Goal: Task Accomplishment & Management: Manage account settings

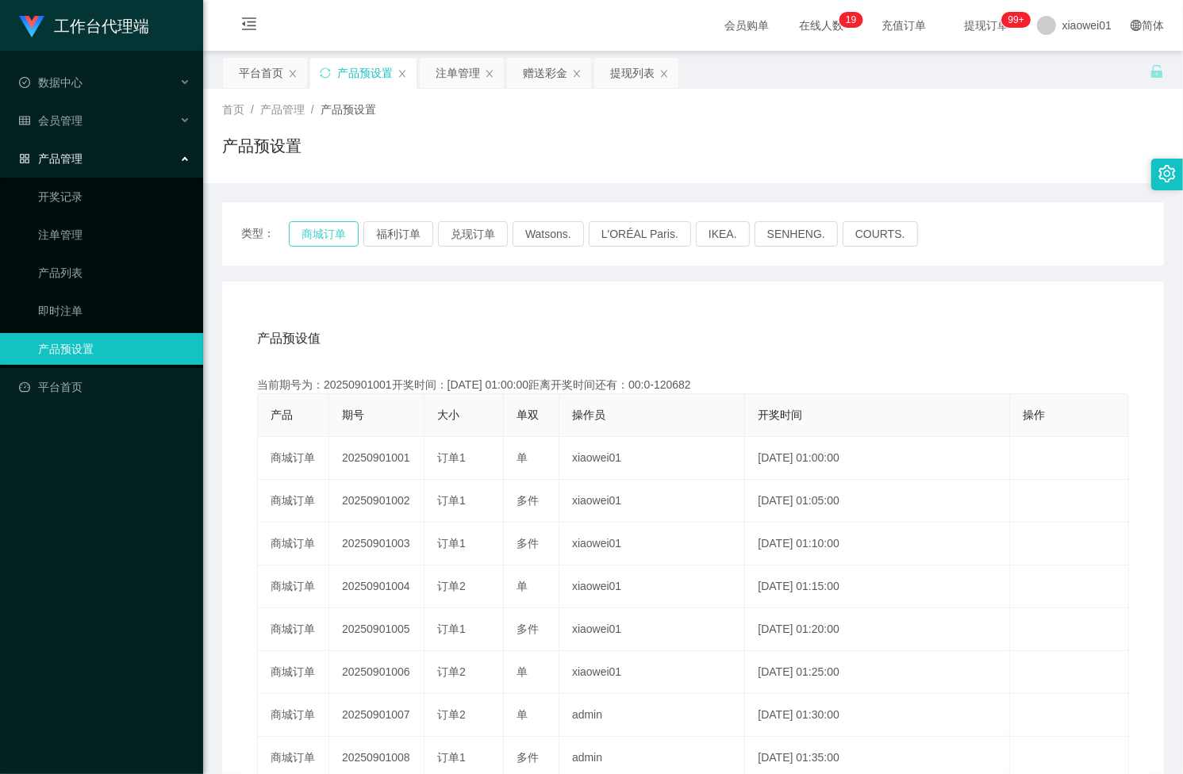
click at [339, 231] on button "商城订单" at bounding box center [324, 233] width 70 height 25
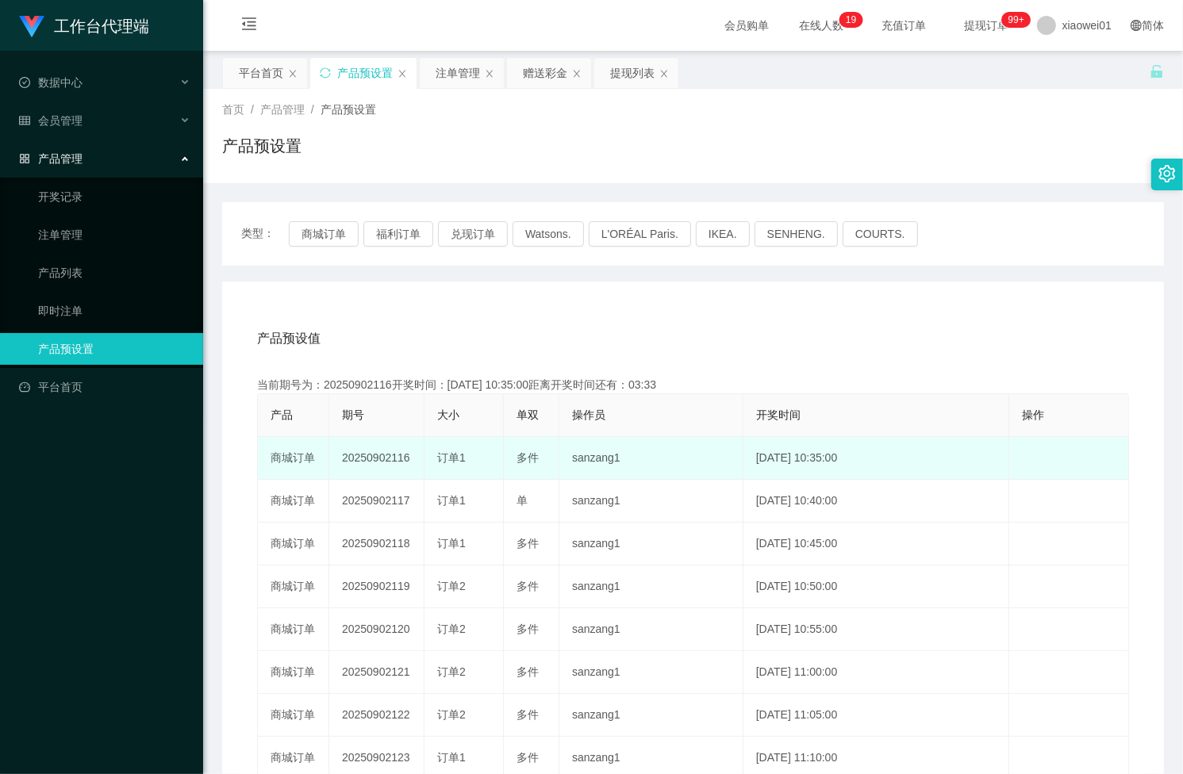
click at [363, 461] on td "20250902116" at bounding box center [376, 458] width 95 height 43
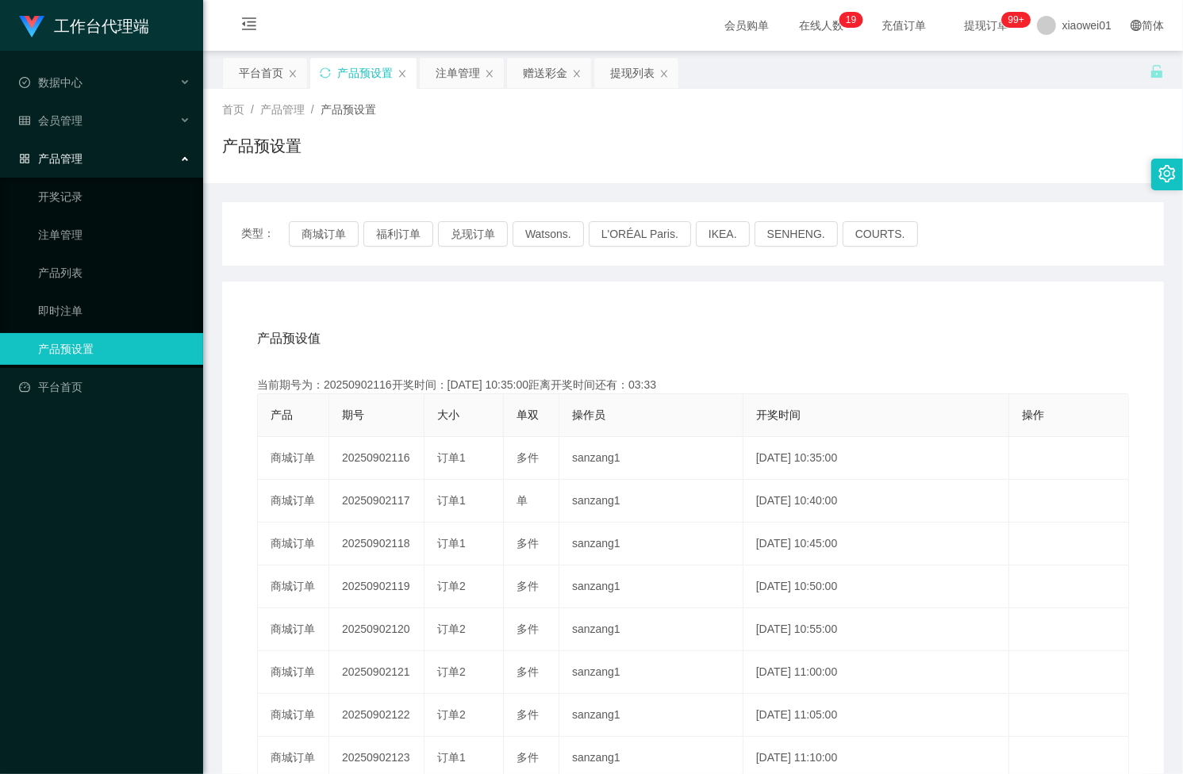
copy td "20250902116"
click at [458, 70] on div "注单管理" at bounding box center [457, 73] width 44 height 30
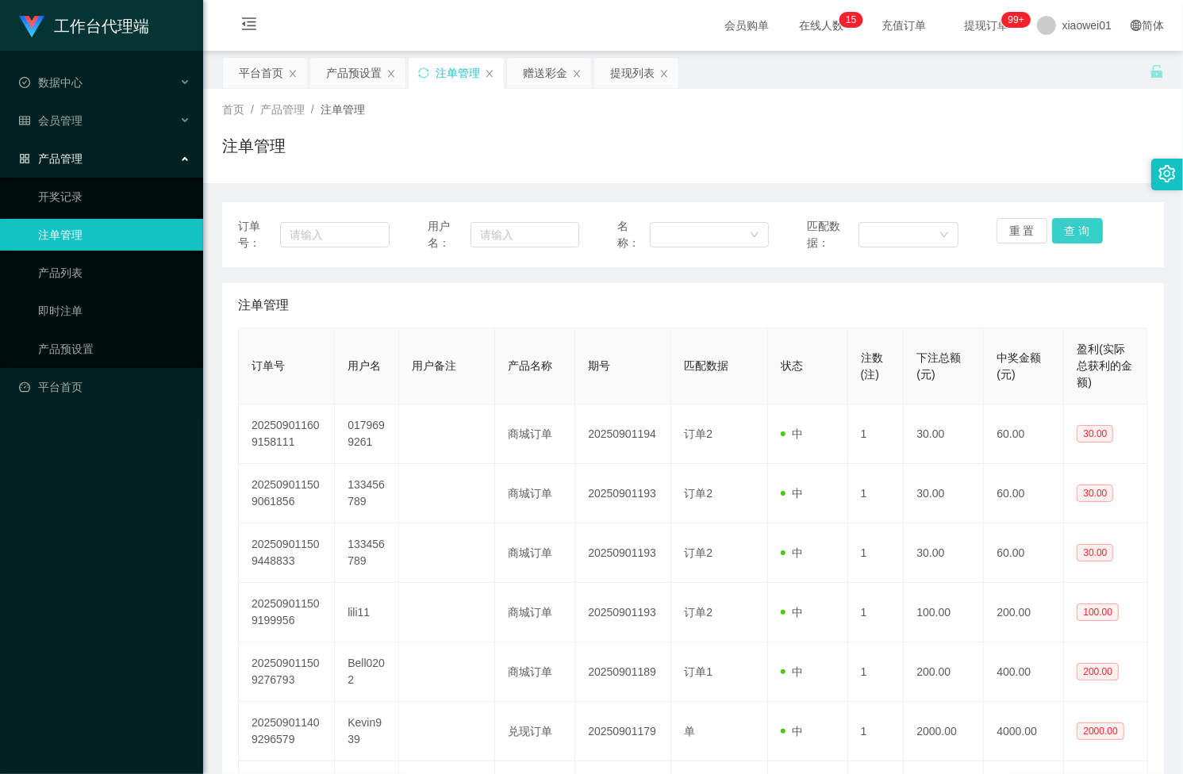
click at [1065, 218] on button "查 询" at bounding box center [1077, 230] width 51 height 25
click at [1065, 218] on div "重 置 查 询" at bounding box center [1071, 234] width 151 height 33
click at [1065, 218] on button "查 询" at bounding box center [1077, 230] width 51 height 25
click at [1065, 218] on div "重 置 查 询" at bounding box center [1071, 234] width 151 height 33
click at [1065, 218] on button "查 询" at bounding box center [1077, 230] width 51 height 25
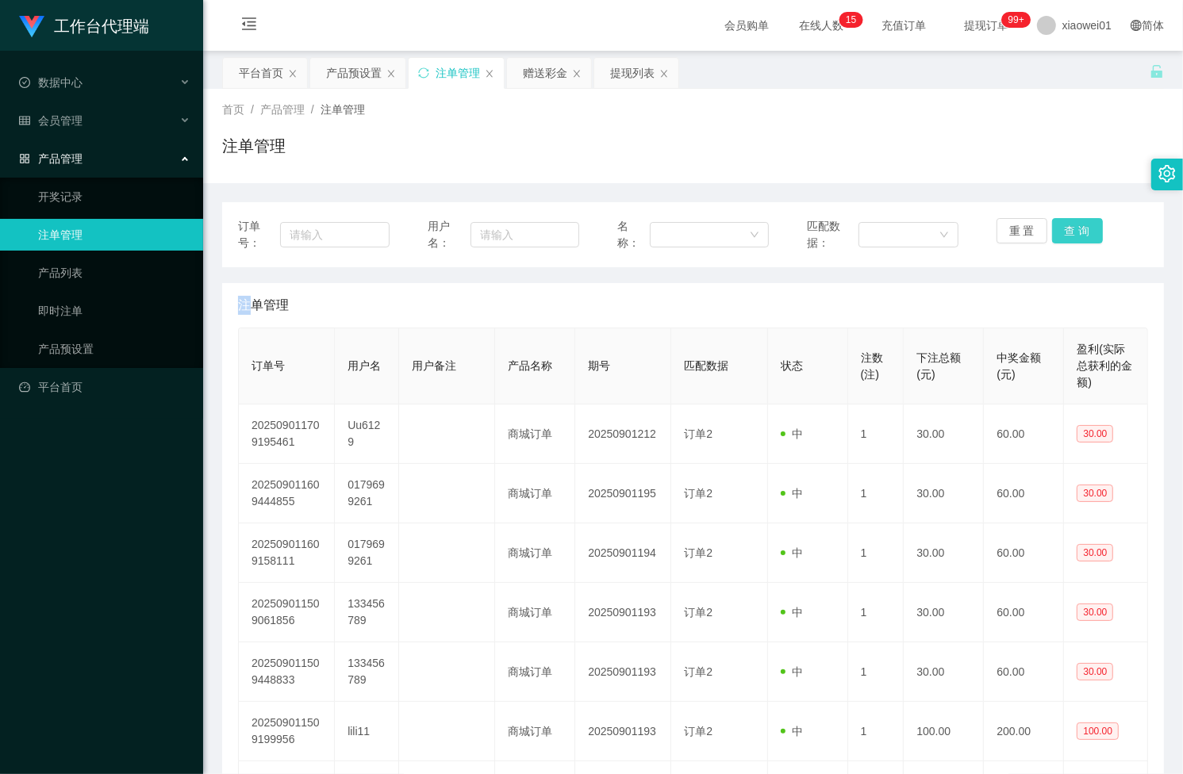
click at [1065, 218] on button "查 询" at bounding box center [1077, 230] width 51 height 25
click at [1065, 218] on button "查 询" at bounding box center [1086, 230] width 68 height 25
click at [1065, 218] on div "重 置 查 询" at bounding box center [1071, 234] width 151 height 33
click at [1065, 218] on button "查 询" at bounding box center [1086, 230] width 68 height 25
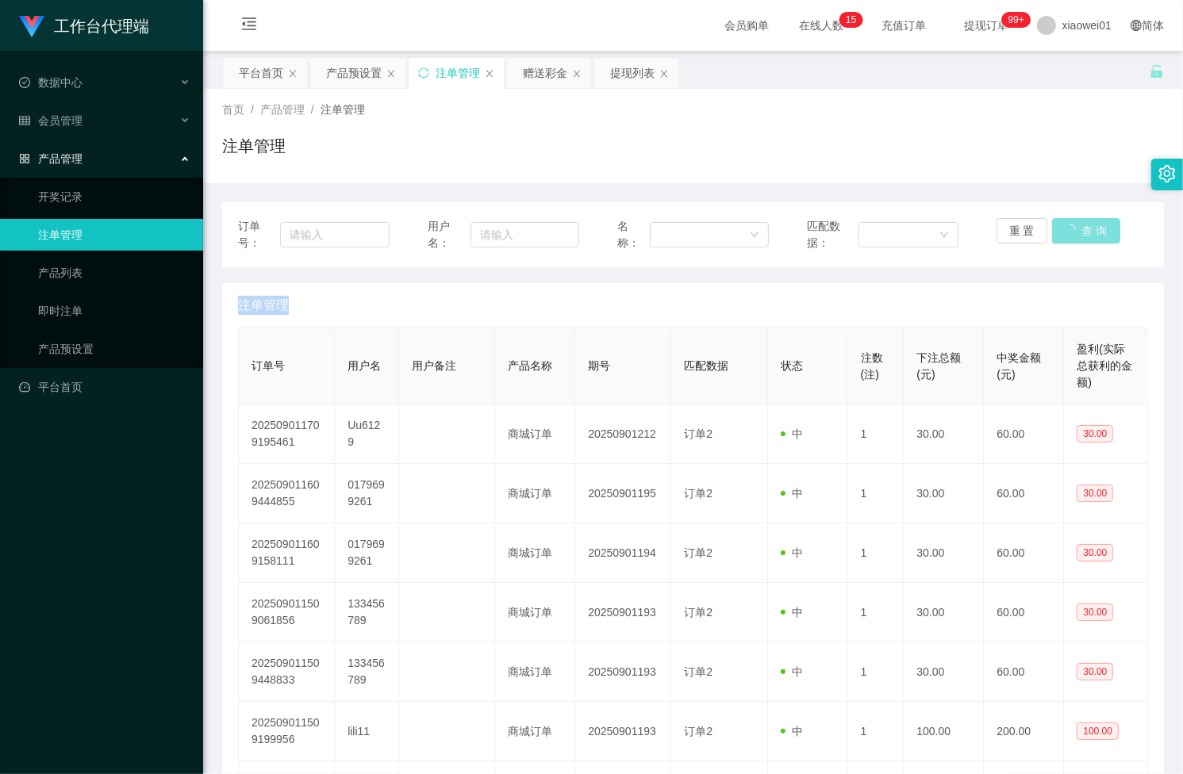
click at [1065, 218] on div "重 置 查 询" at bounding box center [1071, 234] width 151 height 33
click at [1065, 218] on button "查 询" at bounding box center [1077, 230] width 51 height 25
click at [1064, 228] on button "查 询" at bounding box center [1077, 230] width 51 height 25
click at [1064, 228] on div "重 置 查 询" at bounding box center [1071, 234] width 151 height 33
click at [1064, 228] on button "查 询" at bounding box center [1077, 230] width 51 height 25
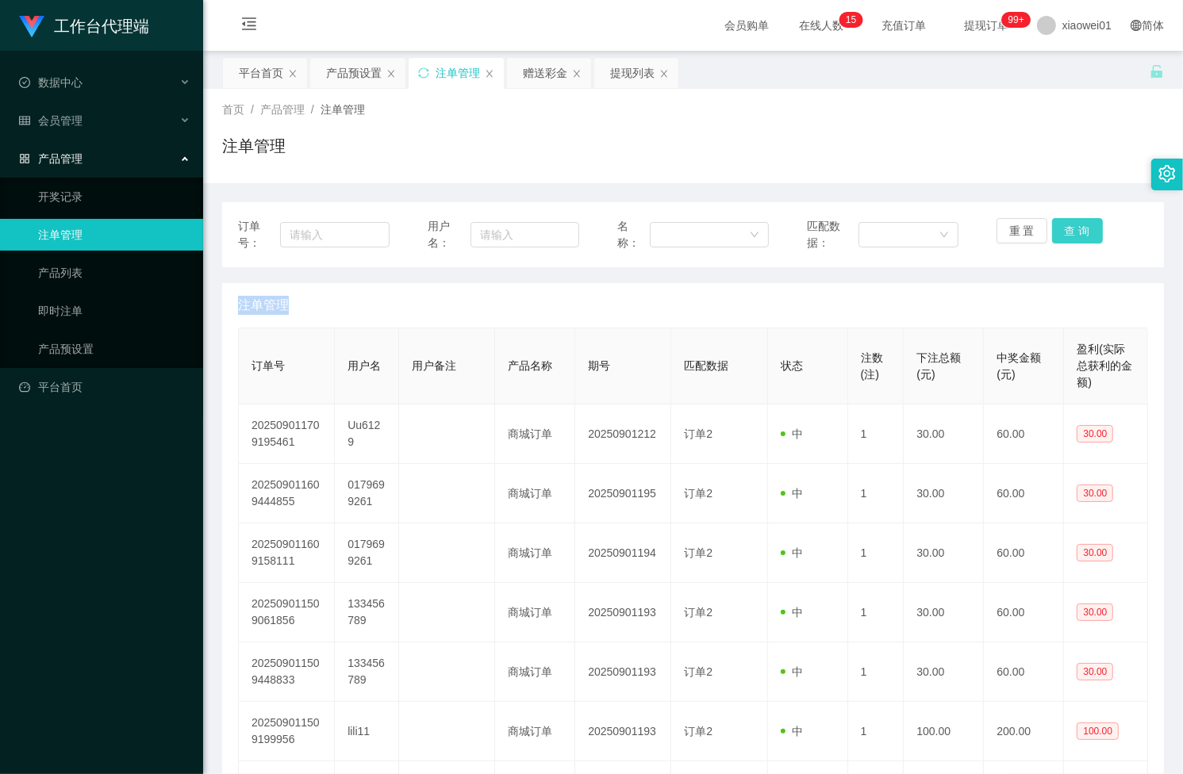
click at [1072, 222] on button "查 询" at bounding box center [1077, 230] width 51 height 25
click at [1072, 222] on div "重 置 查 询" at bounding box center [1071, 234] width 151 height 33
click at [1072, 222] on button "查 询" at bounding box center [1077, 230] width 51 height 25
click at [1072, 222] on div "重 置 查 询" at bounding box center [1071, 234] width 151 height 33
drag, startPoint x: 1072, startPoint y: 222, endPoint x: 1083, endPoint y: 205, distance: 20.3
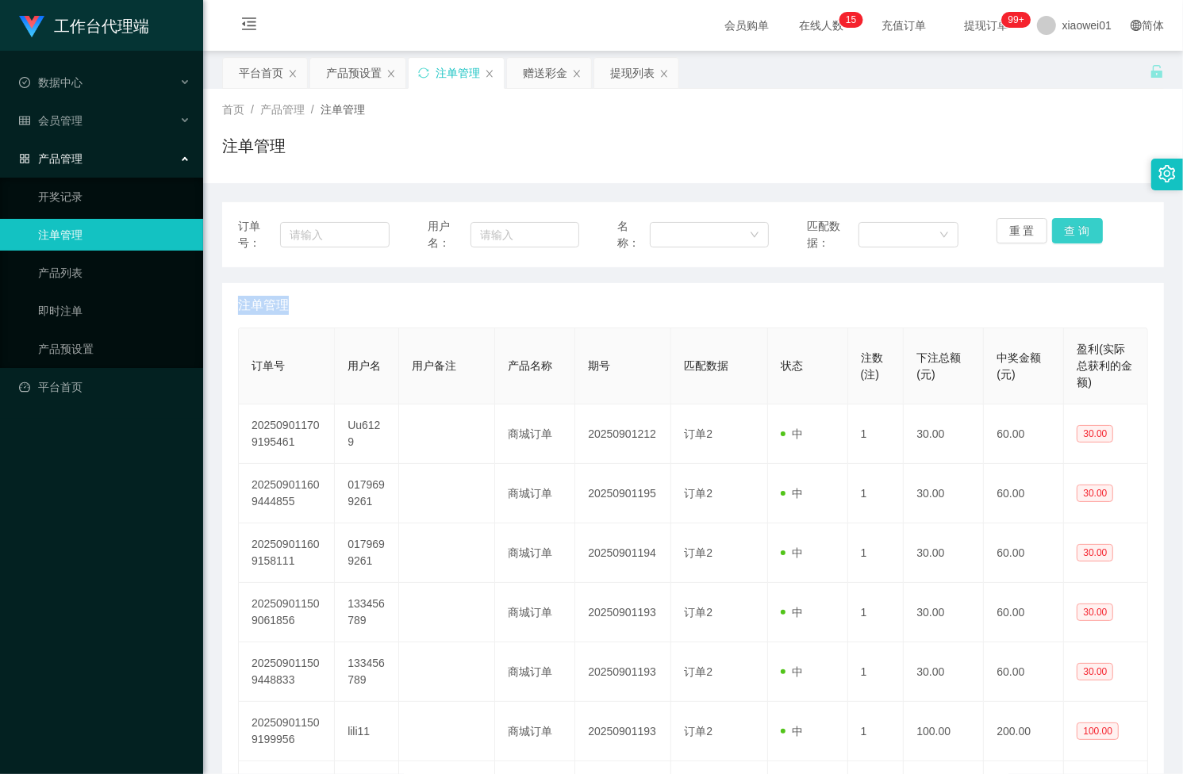
click at [1072, 222] on button "查 询" at bounding box center [1077, 230] width 51 height 25
click at [1075, 227] on button "查 询" at bounding box center [1077, 230] width 51 height 25
click at [1075, 227] on div "重 置 查 询" at bounding box center [1071, 234] width 151 height 33
click at [1075, 227] on button "查 询" at bounding box center [1077, 230] width 51 height 25
click at [1075, 227] on div "重 置 查 询" at bounding box center [1071, 234] width 151 height 33
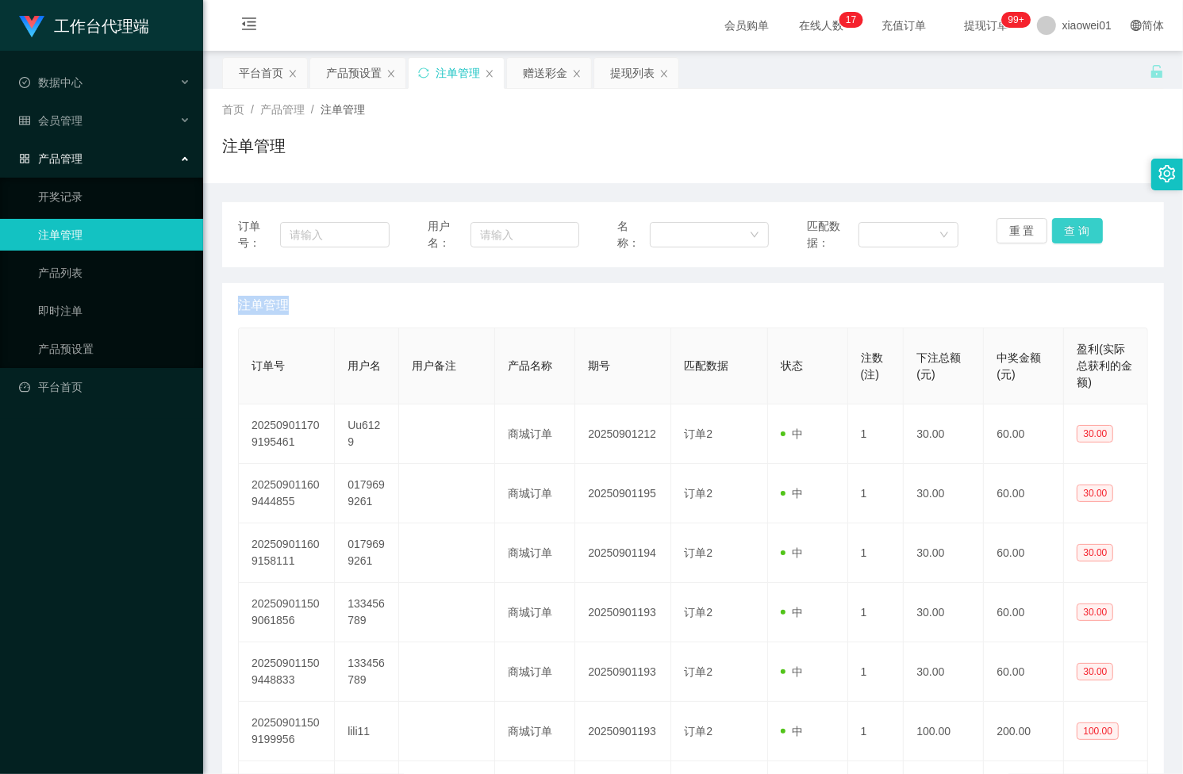
click at [1075, 227] on button "查 询" at bounding box center [1077, 230] width 51 height 25
click at [1075, 227] on div "重 置 查 询" at bounding box center [1071, 234] width 151 height 33
click at [1075, 227] on button "查 询" at bounding box center [1077, 230] width 51 height 25
click at [1075, 227] on div "重 置 查 询" at bounding box center [1071, 234] width 151 height 33
click at [1075, 227] on button "查 询" at bounding box center [1077, 230] width 51 height 25
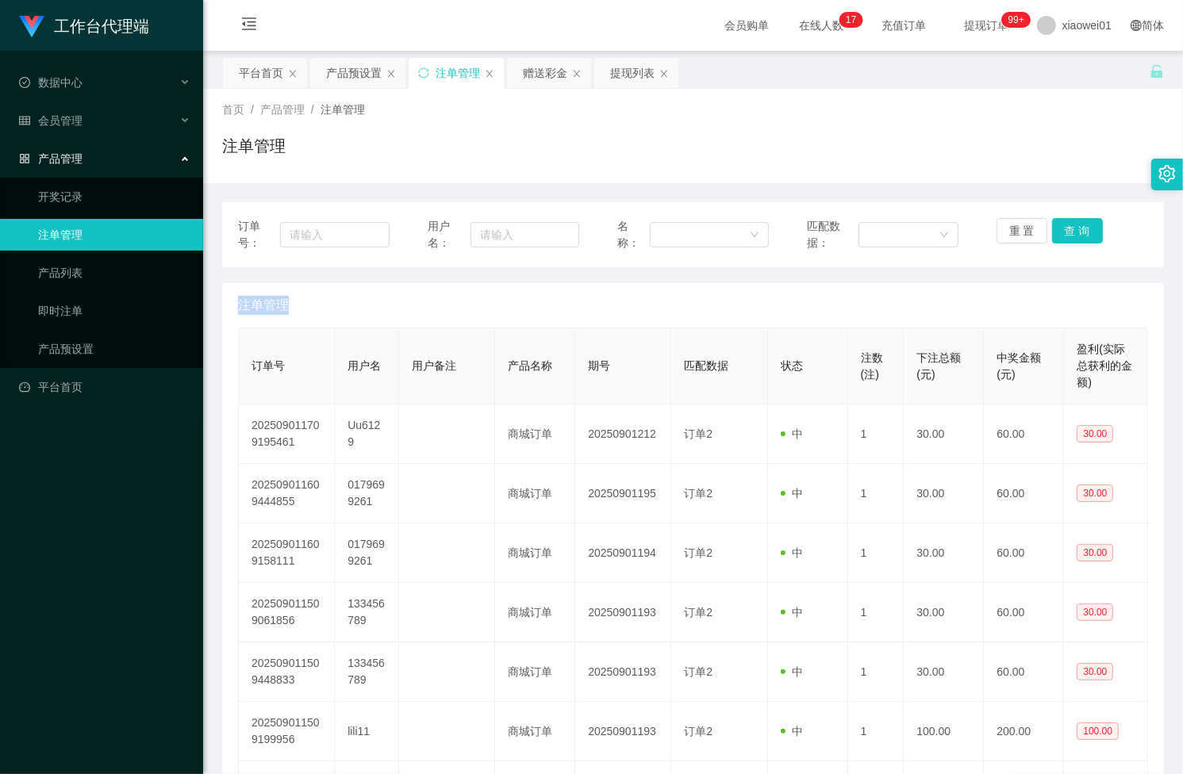
click at [1075, 227] on div "重 置 查 询" at bounding box center [1071, 234] width 151 height 33
click at [1075, 227] on button "查 询" at bounding box center [1077, 230] width 51 height 25
click at [1075, 227] on div "重 置 查 询" at bounding box center [1071, 234] width 151 height 33
click at [1075, 227] on button "查 询" at bounding box center [1077, 230] width 51 height 25
click at [1075, 227] on div "重 置 查 询" at bounding box center [1071, 234] width 151 height 33
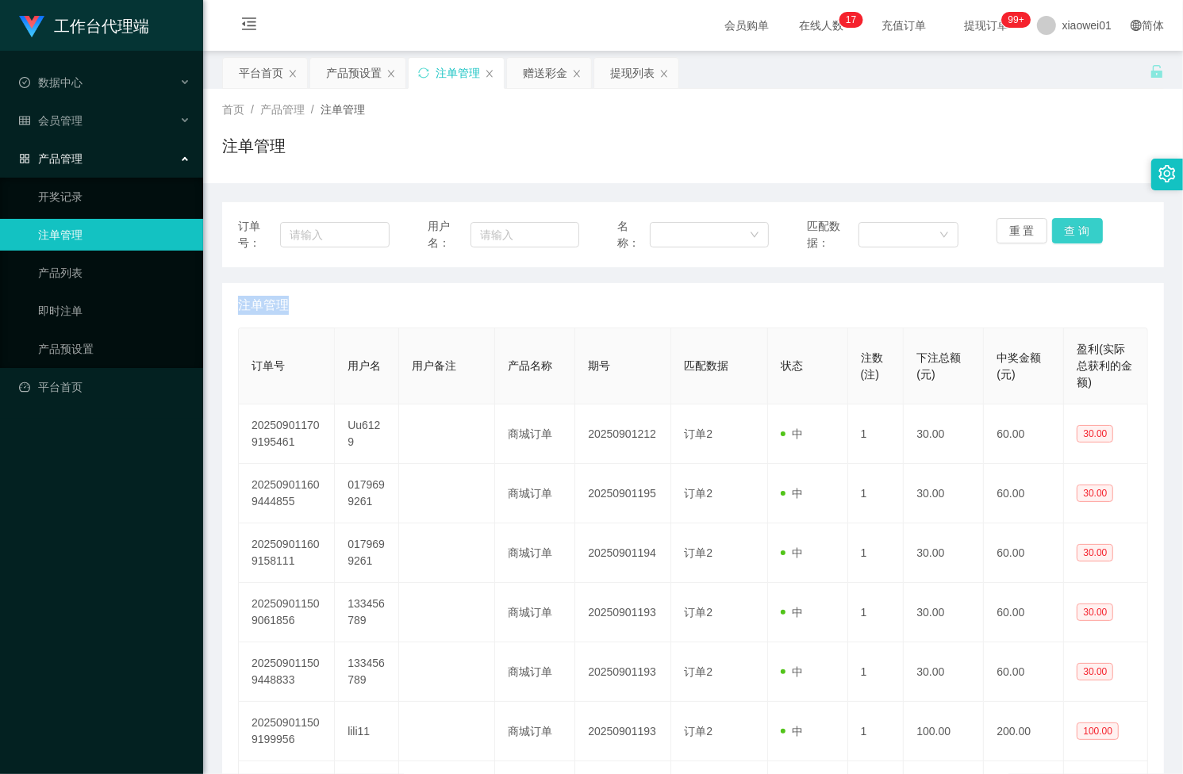
click at [1075, 227] on button "查 询" at bounding box center [1077, 230] width 51 height 25
click at [1075, 227] on div "重 置 查 询" at bounding box center [1071, 234] width 151 height 33
click at [1075, 227] on button "查 询" at bounding box center [1077, 230] width 51 height 25
click at [1075, 227] on div "重 置 查 询" at bounding box center [1071, 234] width 151 height 33
click at [1075, 227] on button "查 询" at bounding box center [1077, 230] width 51 height 25
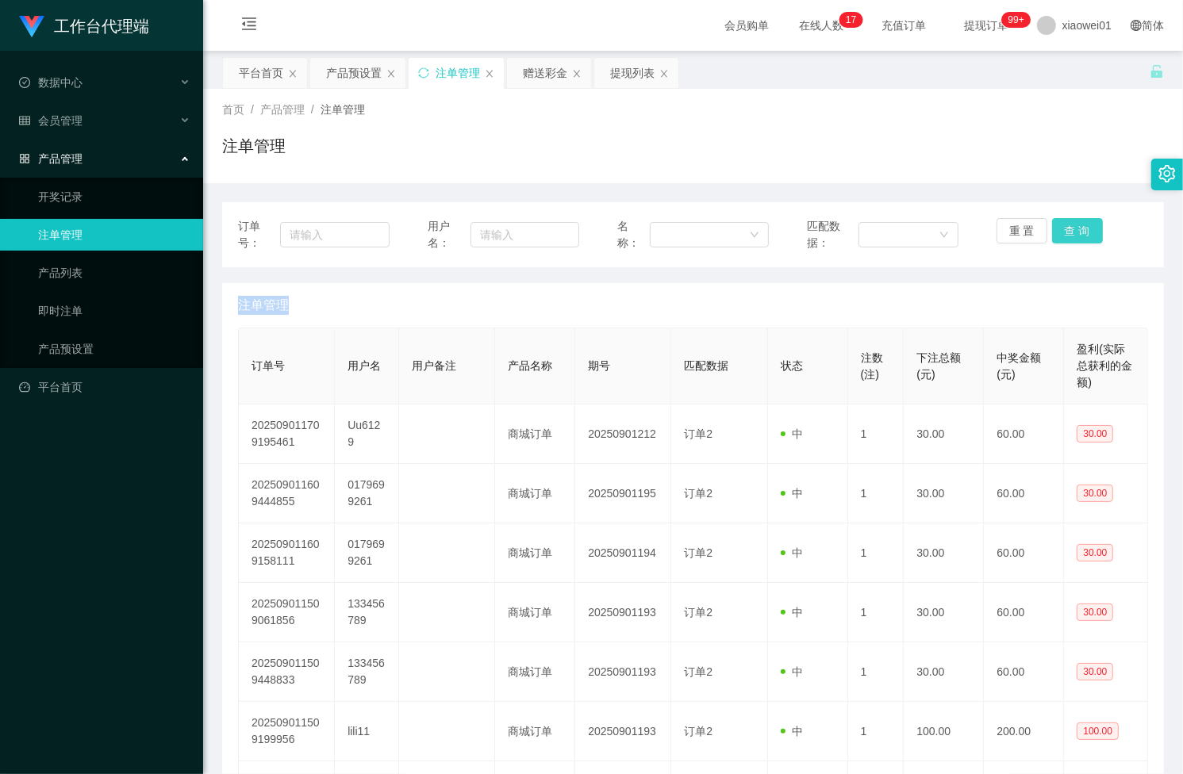
click at [1075, 227] on div "重 置 查 询" at bounding box center [1071, 234] width 151 height 33
click at [1075, 227] on button "查 询" at bounding box center [1077, 230] width 51 height 25
click at [1075, 227] on div "重 置 查 询" at bounding box center [1071, 234] width 151 height 33
click at [1075, 227] on button "查 询" at bounding box center [1077, 230] width 51 height 25
click at [1075, 227] on div "重 置 查 询" at bounding box center [1071, 234] width 151 height 33
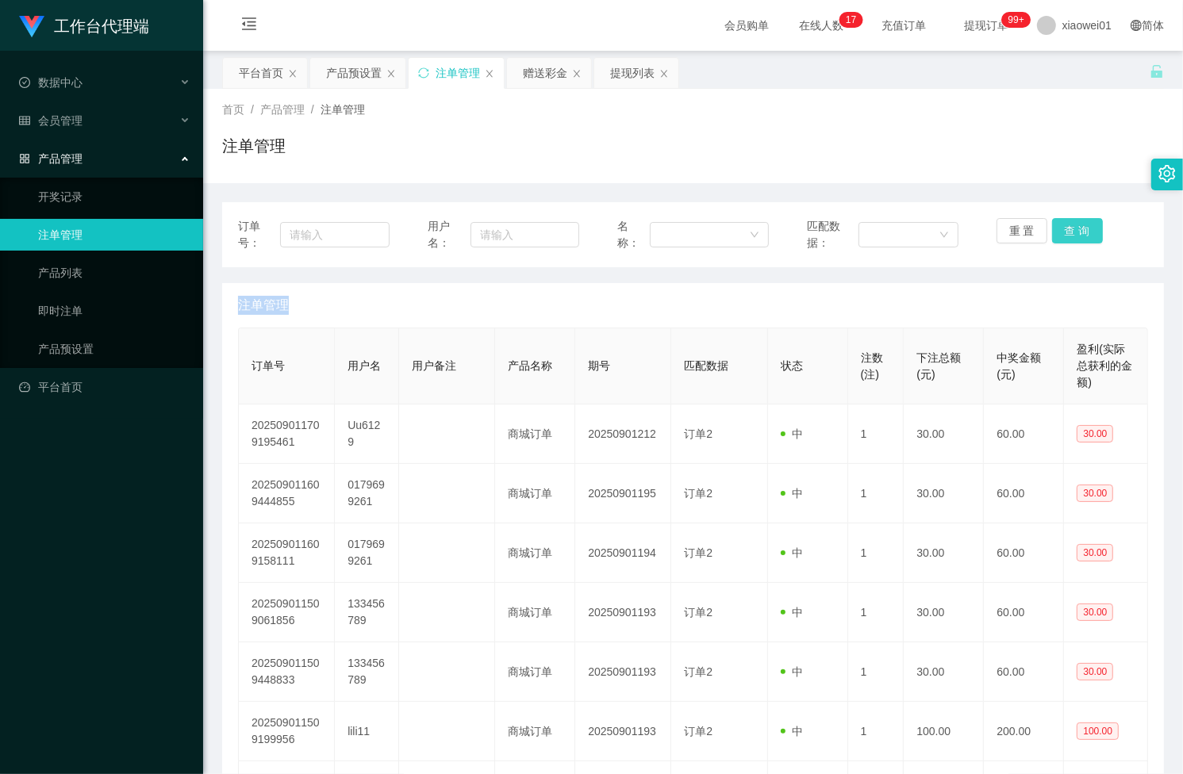
click at [1075, 227] on button "查 询" at bounding box center [1077, 230] width 51 height 25
click at [1075, 227] on div "重 置 查 询" at bounding box center [1071, 234] width 151 height 33
click at [1075, 227] on button "查 询" at bounding box center [1077, 230] width 51 height 25
click at [1075, 227] on div "重 置 查 询" at bounding box center [1071, 234] width 151 height 33
click at [1075, 227] on button "查 询" at bounding box center [1077, 230] width 51 height 25
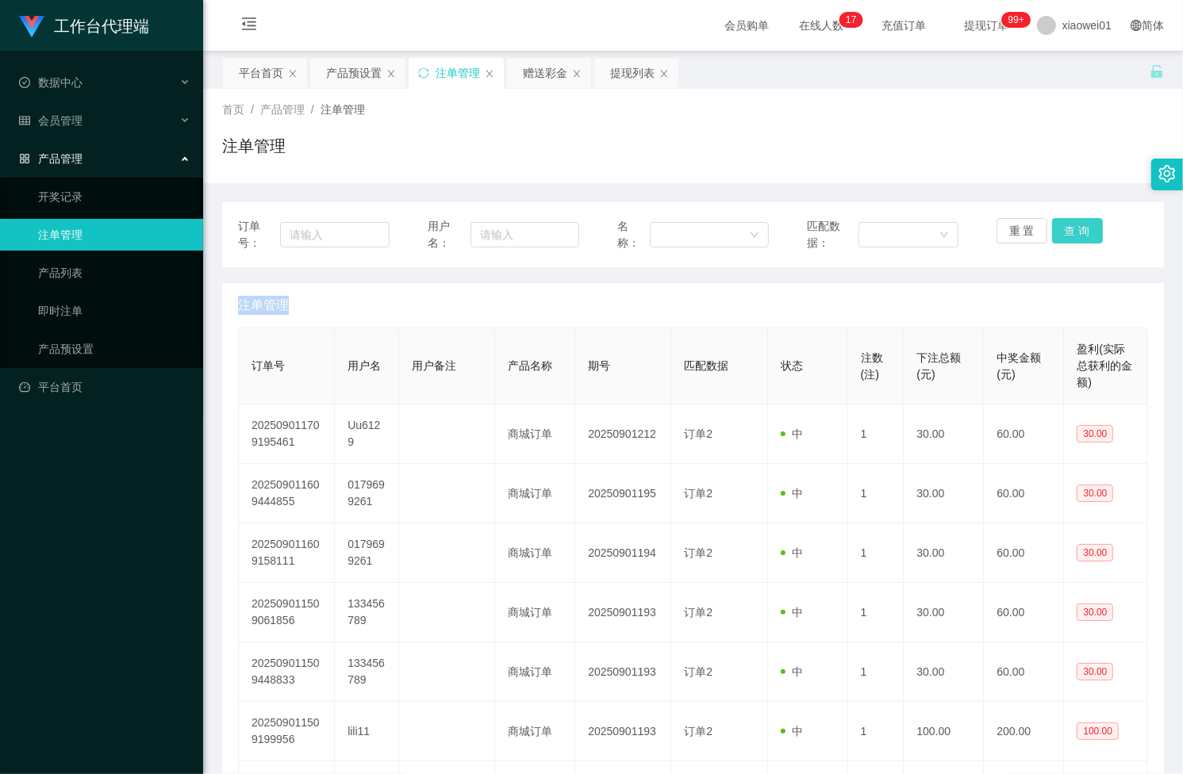
click at [1075, 227] on div "重 置 查 询" at bounding box center [1071, 234] width 151 height 33
click at [1075, 227] on button "查 询" at bounding box center [1077, 230] width 51 height 25
click at [1075, 227] on div "重 置 查 询" at bounding box center [1071, 234] width 151 height 33
click at [1075, 227] on button "查 询" at bounding box center [1077, 230] width 51 height 25
click at [1075, 227] on div "重 置 查 询" at bounding box center [1071, 234] width 151 height 33
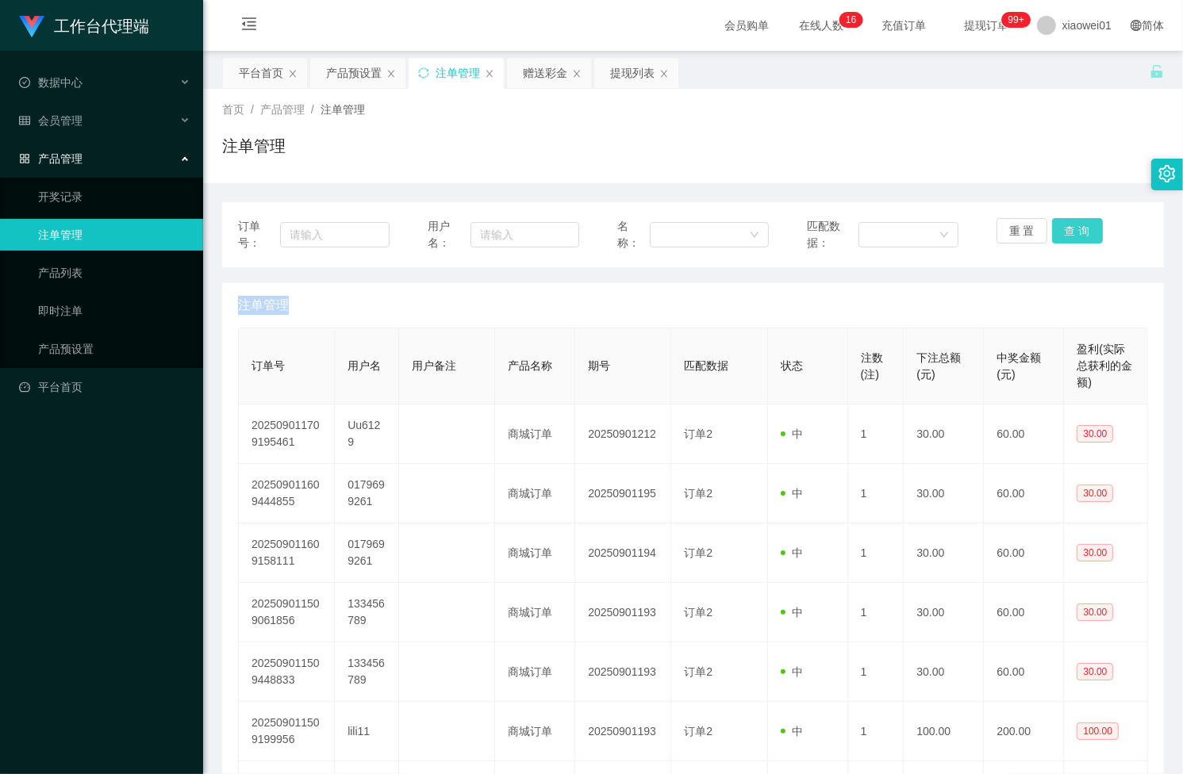
click at [1075, 227] on button "查 询" at bounding box center [1077, 230] width 51 height 25
click at [1075, 227] on div "重 置 查 询" at bounding box center [1071, 234] width 151 height 33
click at [1075, 227] on button "查 询" at bounding box center [1077, 230] width 51 height 25
click at [1075, 227] on div "重 置 查 询" at bounding box center [1071, 234] width 151 height 33
click at [1075, 227] on button "查 询" at bounding box center [1077, 230] width 51 height 25
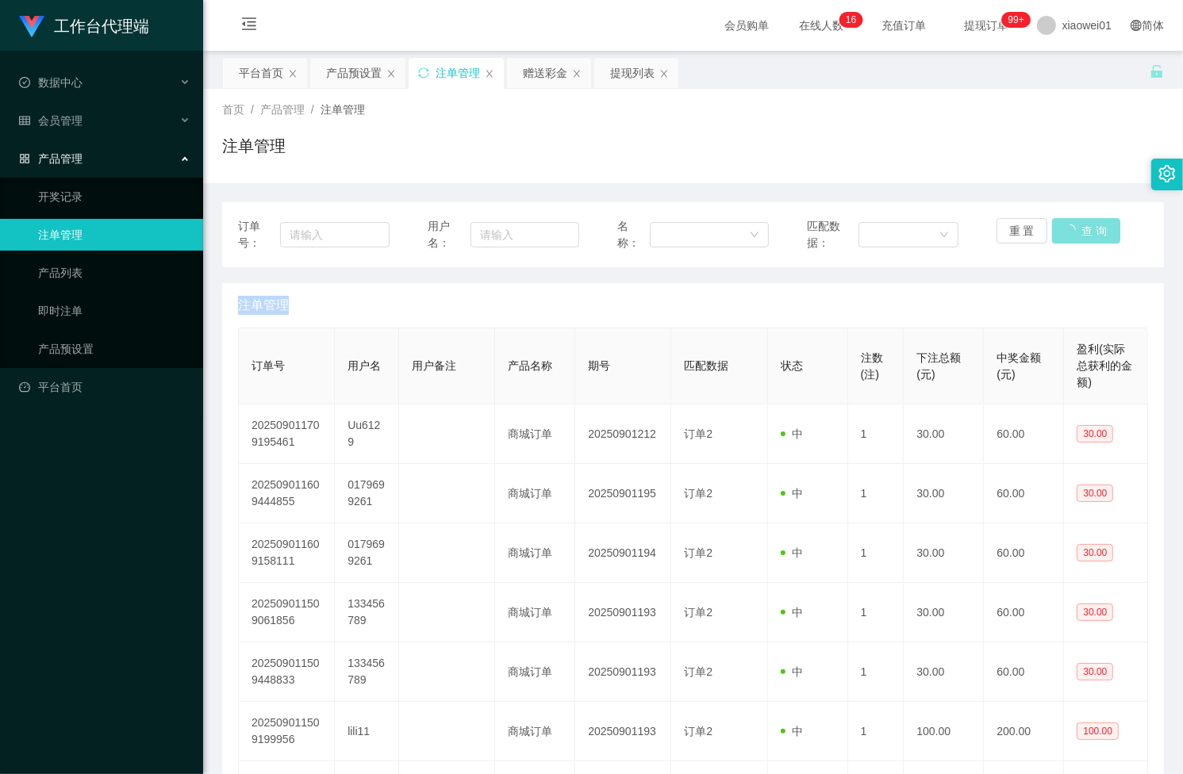
click at [1075, 227] on div "重 置 查 询" at bounding box center [1071, 234] width 151 height 33
click at [105, 113] on div "会员管理" at bounding box center [101, 121] width 203 height 32
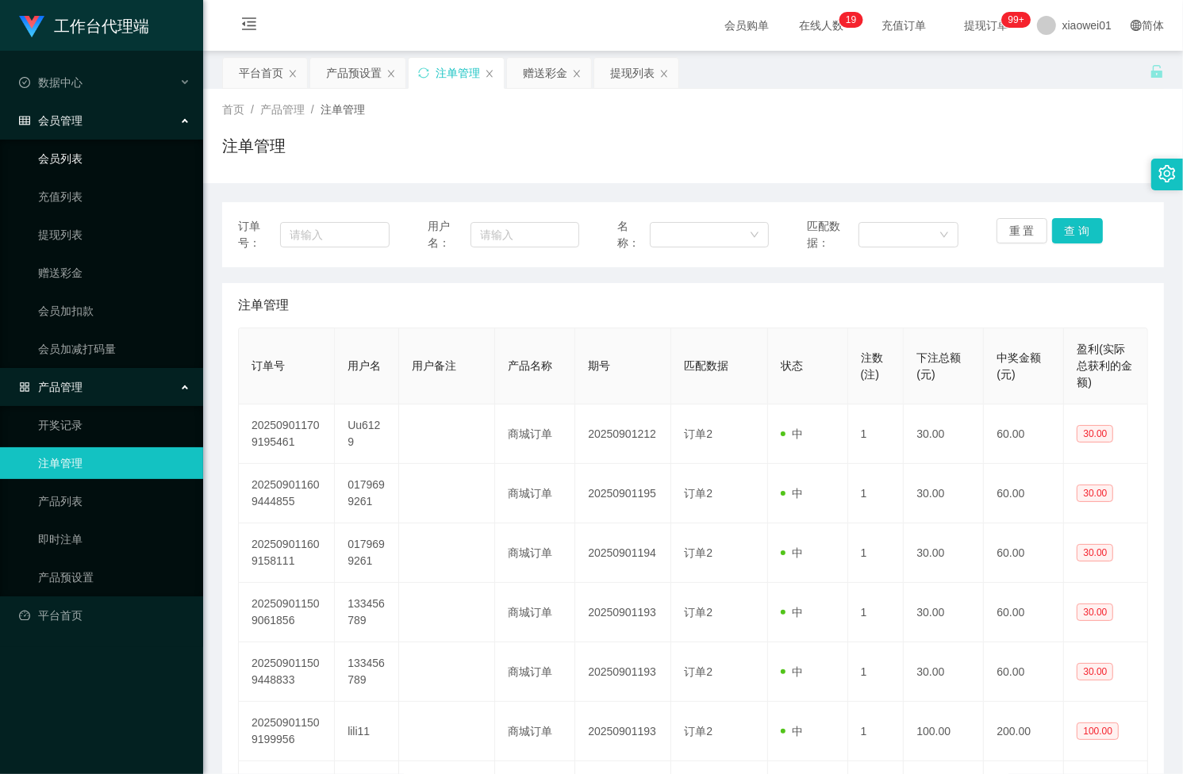
click at [73, 167] on link "会员列表" at bounding box center [114, 159] width 152 height 32
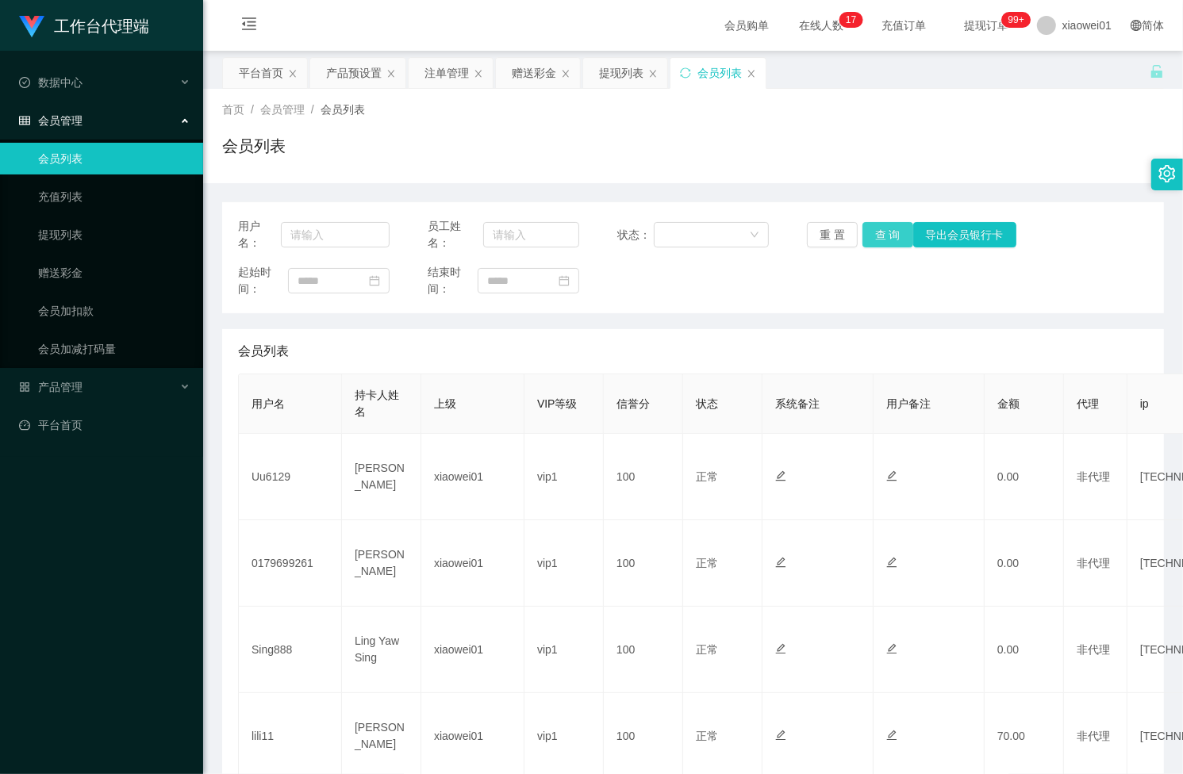
click at [881, 240] on button "查 询" at bounding box center [887, 234] width 51 height 25
click at [881, 240] on div "重 置 查 询 导出会员银行卡" at bounding box center [882, 234] width 151 height 25
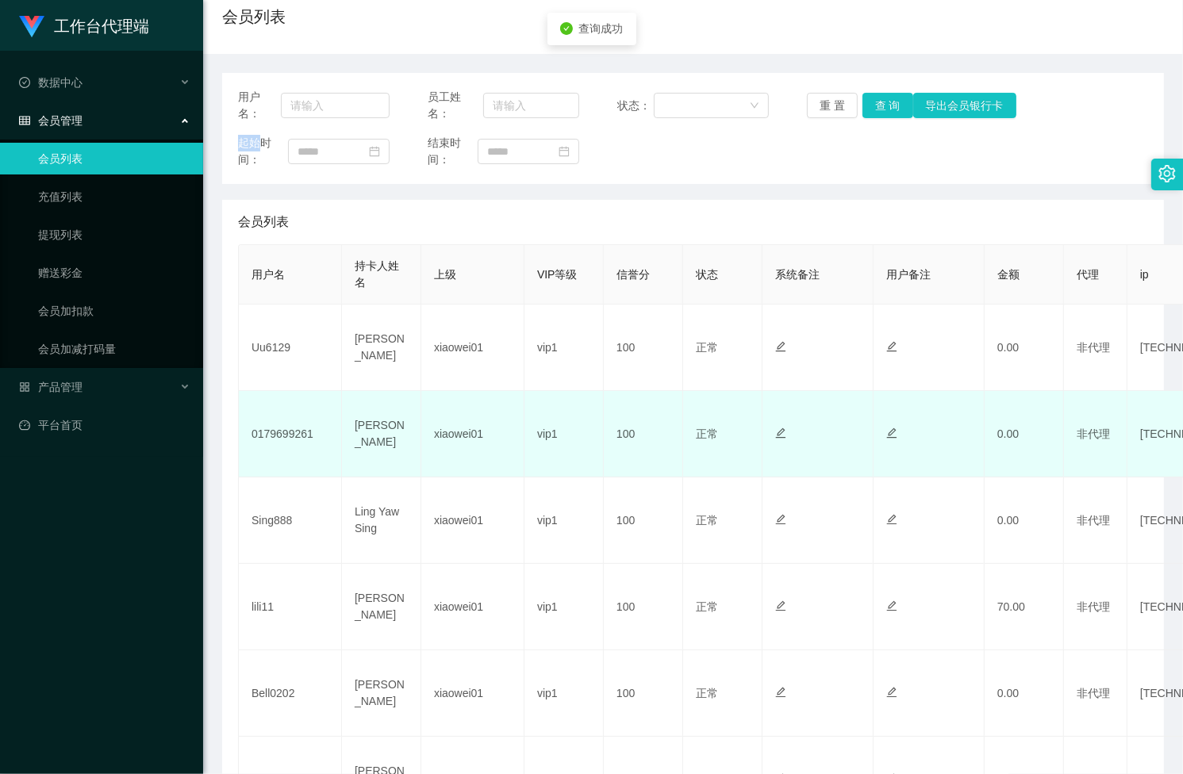
scroll to position [198, 0]
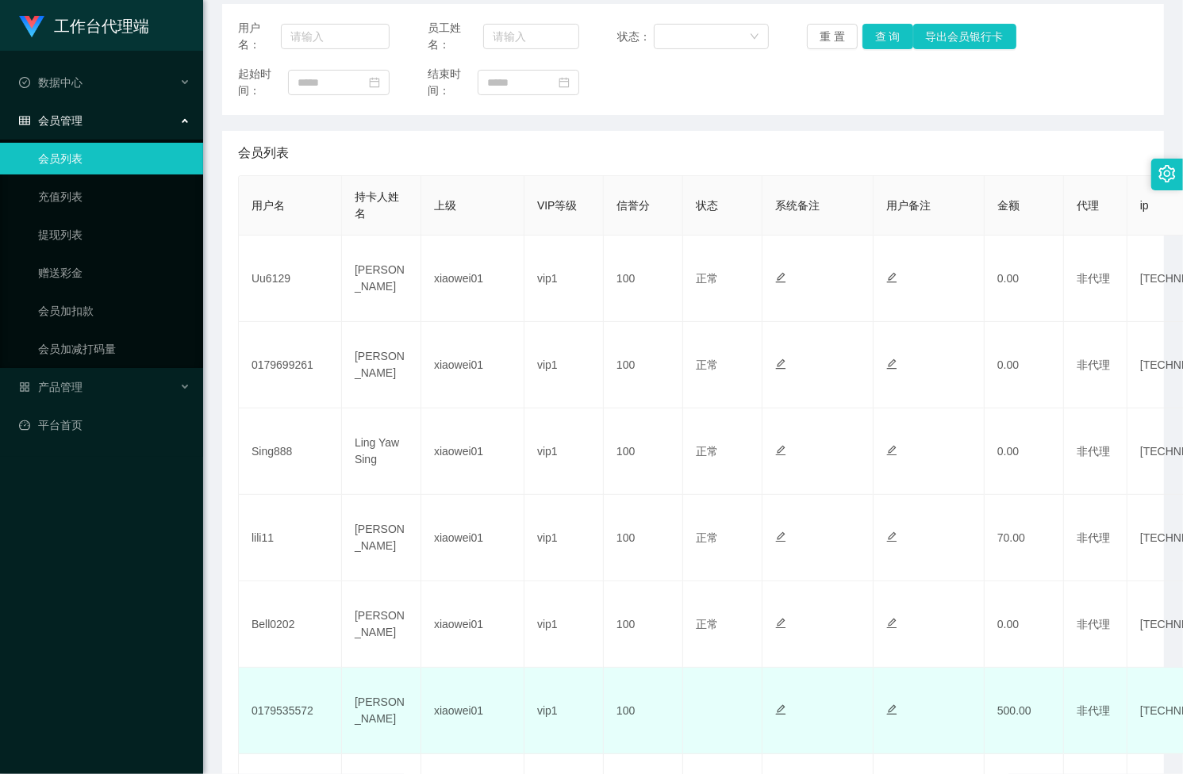
click at [302, 707] on td "0179535572" at bounding box center [290, 711] width 103 height 86
copy td "0179535572"
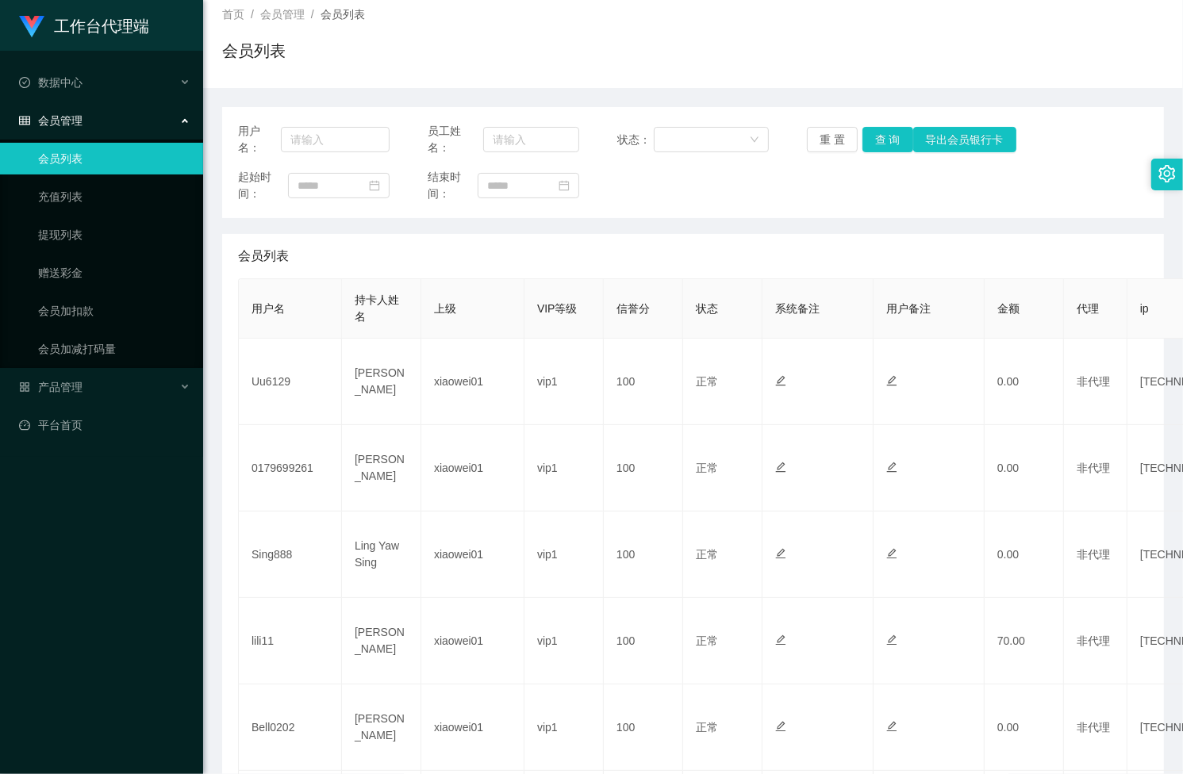
scroll to position [0, 0]
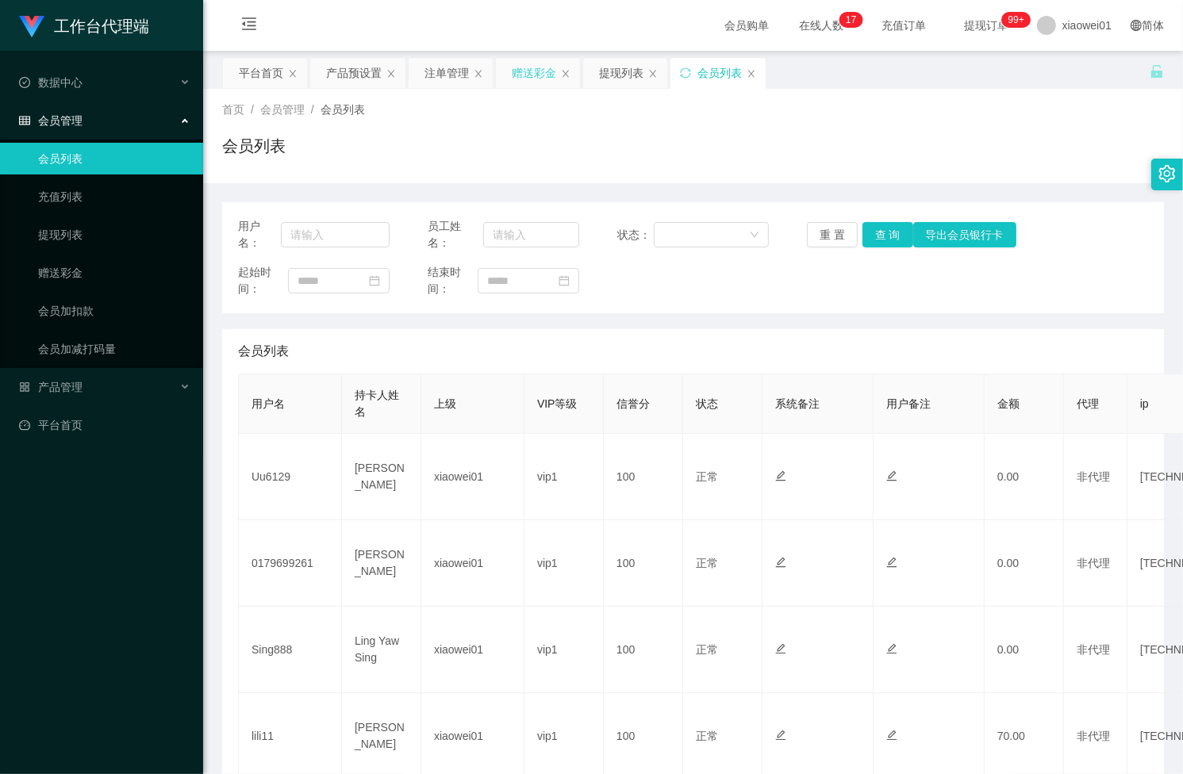
click at [514, 75] on div "赠送彩金" at bounding box center [534, 73] width 44 height 30
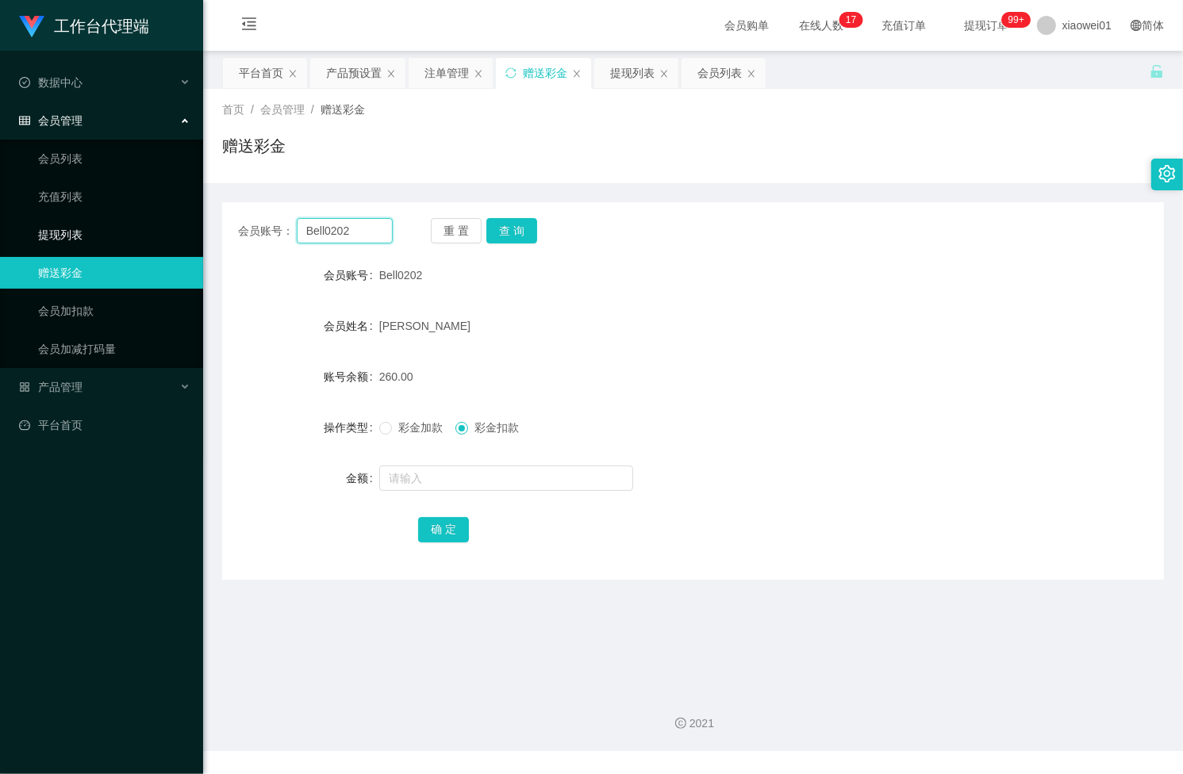
drag, startPoint x: 369, startPoint y: 231, endPoint x: 97, endPoint y: 232, distance: 272.0
click at [97, 232] on section "工作台代理端 数据中心 会员管理 会员列表 充值列表 提现列表 赠送彩金 会员加扣款 会员加减打码量 产品管理 开奖记录 注单管理 产品列表 即时注单 产品预…" at bounding box center [591, 375] width 1183 height 751
paste input "017953557"
type input "0179535572"
click at [528, 231] on button "查 询" at bounding box center [511, 230] width 51 height 25
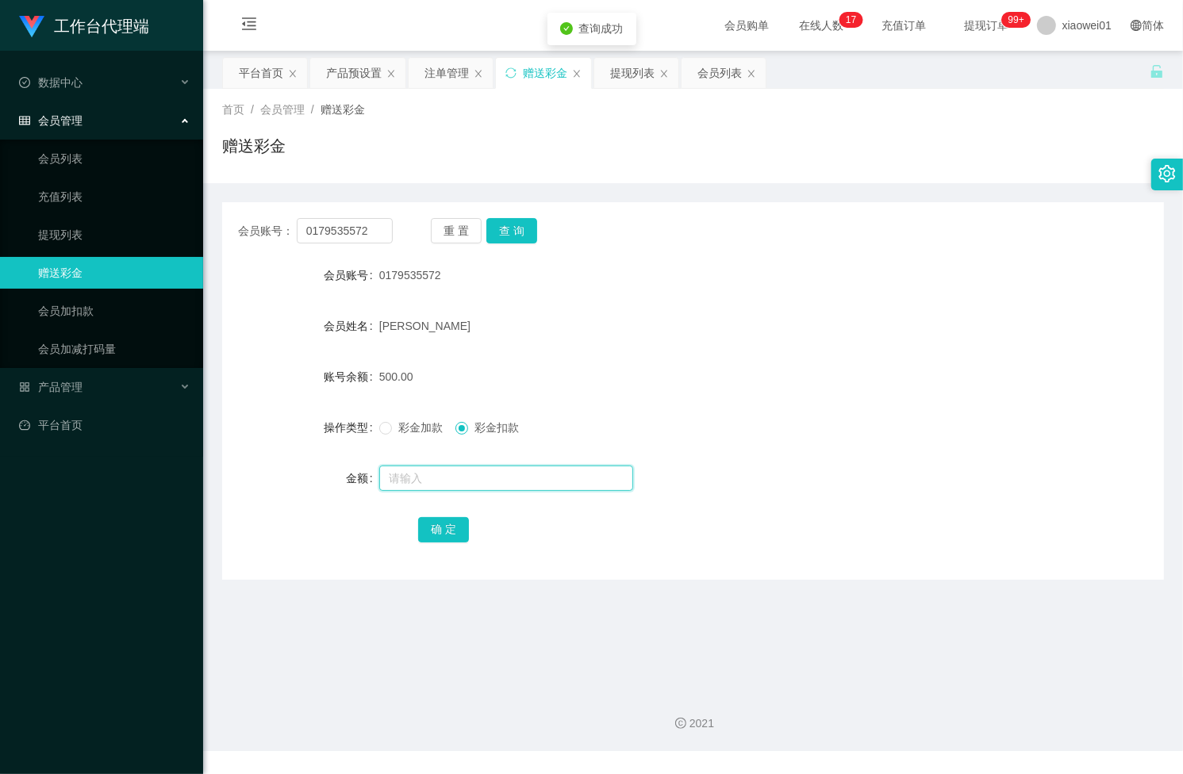
click at [412, 482] on input "text" at bounding box center [506, 478] width 254 height 25
type input "200"
click at [444, 534] on button "确 定" at bounding box center [443, 529] width 51 height 25
click at [406, 427] on span "彩金加款" at bounding box center [420, 427] width 57 height 13
click at [403, 480] on input "text" at bounding box center [506, 478] width 254 height 25
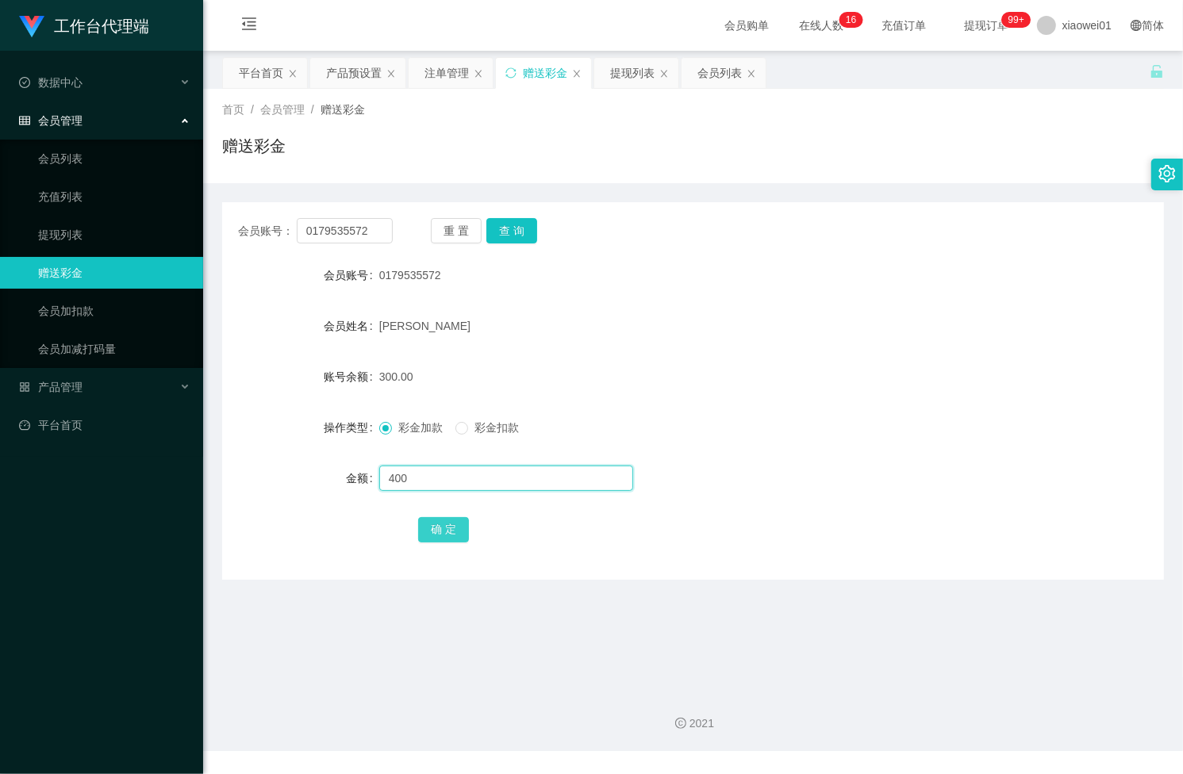
type input "400"
click at [421, 530] on button "确 定" at bounding box center [443, 529] width 51 height 25
click at [438, 69] on div "注单管理" at bounding box center [446, 73] width 44 height 30
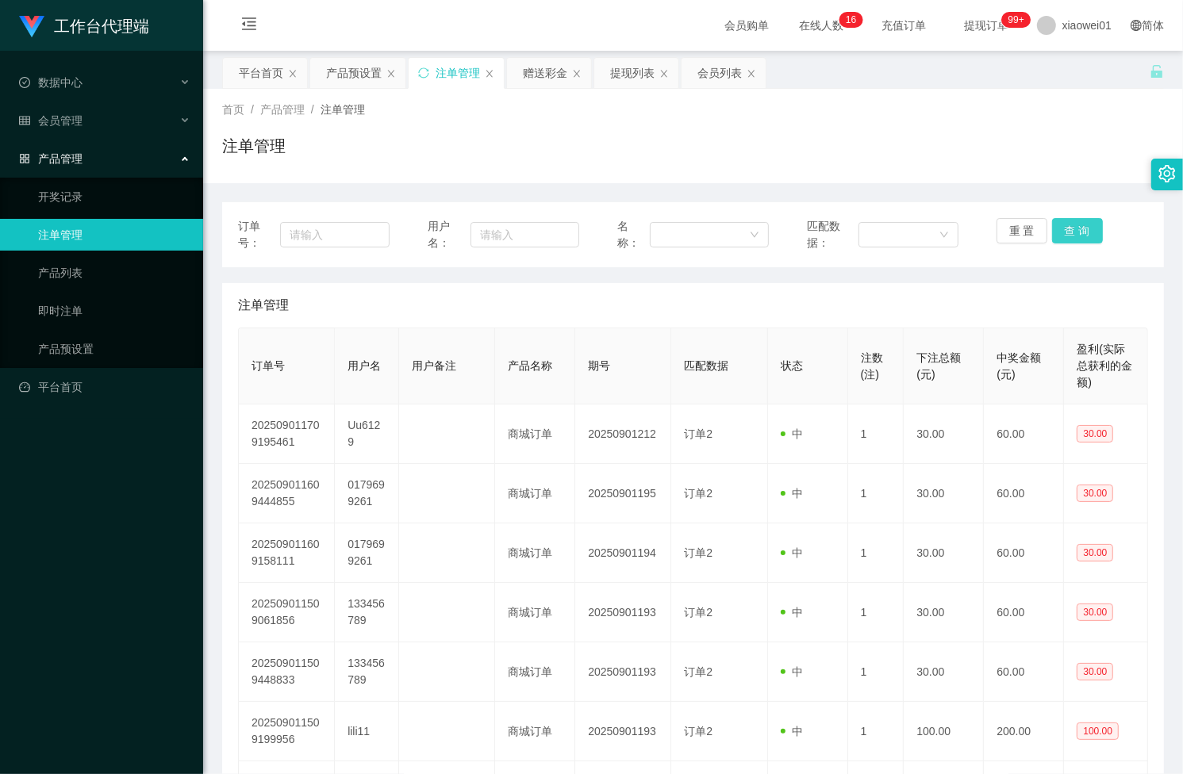
click at [1063, 227] on button "查 询" at bounding box center [1077, 230] width 51 height 25
click at [1063, 227] on div "重 置 查 询" at bounding box center [1071, 234] width 151 height 33
click at [1063, 227] on button "查 询" at bounding box center [1077, 230] width 51 height 25
click at [1063, 227] on div "重 置 查 询" at bounding box center [1071, 234] width 151 height 33
click at [1063, 227] on button "查 询" at bounding box center [1077, 230] width 51 height 25
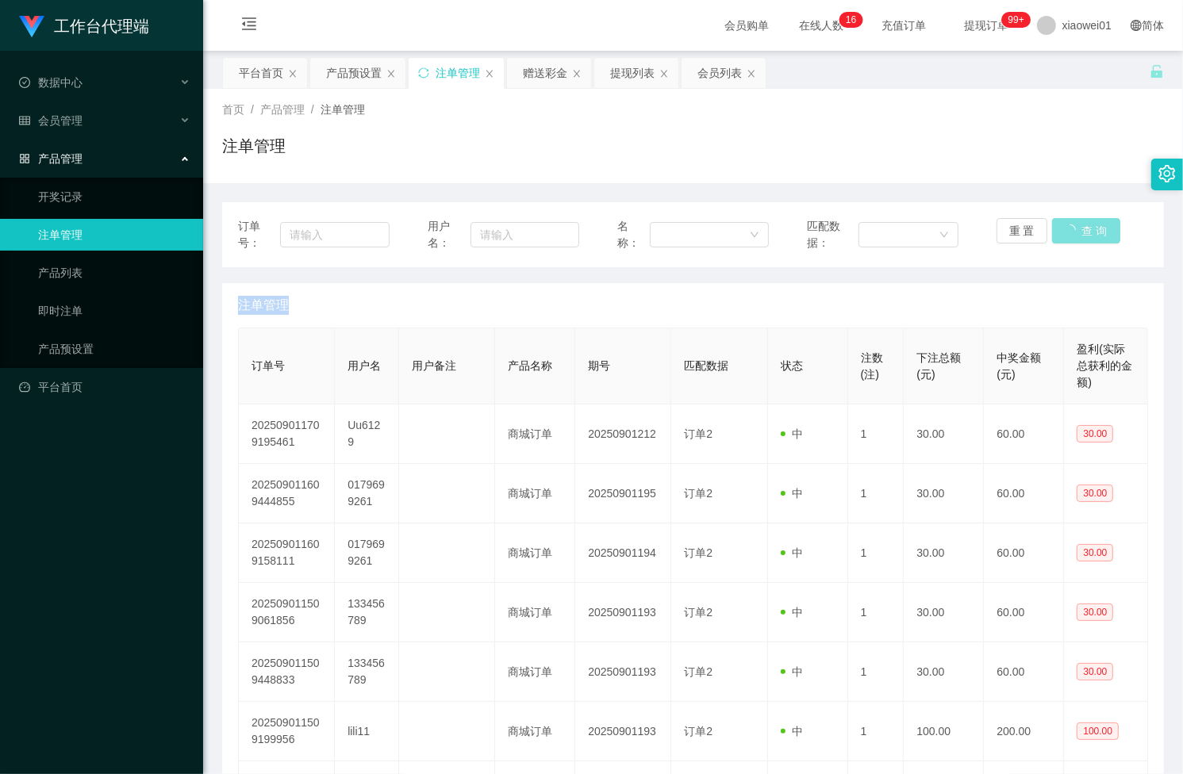
click at [1063, 227] on div "重 置 查 询" at bounding box center [1071, 234] width 151 height 33
click at [1063, 227] on button "查 询" at bounding box center [1077, 230] width 51 height 25
click at [1063, 227] on div "重 置 查 询" at bounding box center [1071, 234] width 151 height 33
click at [1063, 227] on button "查 询" at bounding box center [1077, 230] width 51 height 25
click at [1063, 227] on div "重 置 查 询" at bounding box center [1071, 234] width 151 height 33
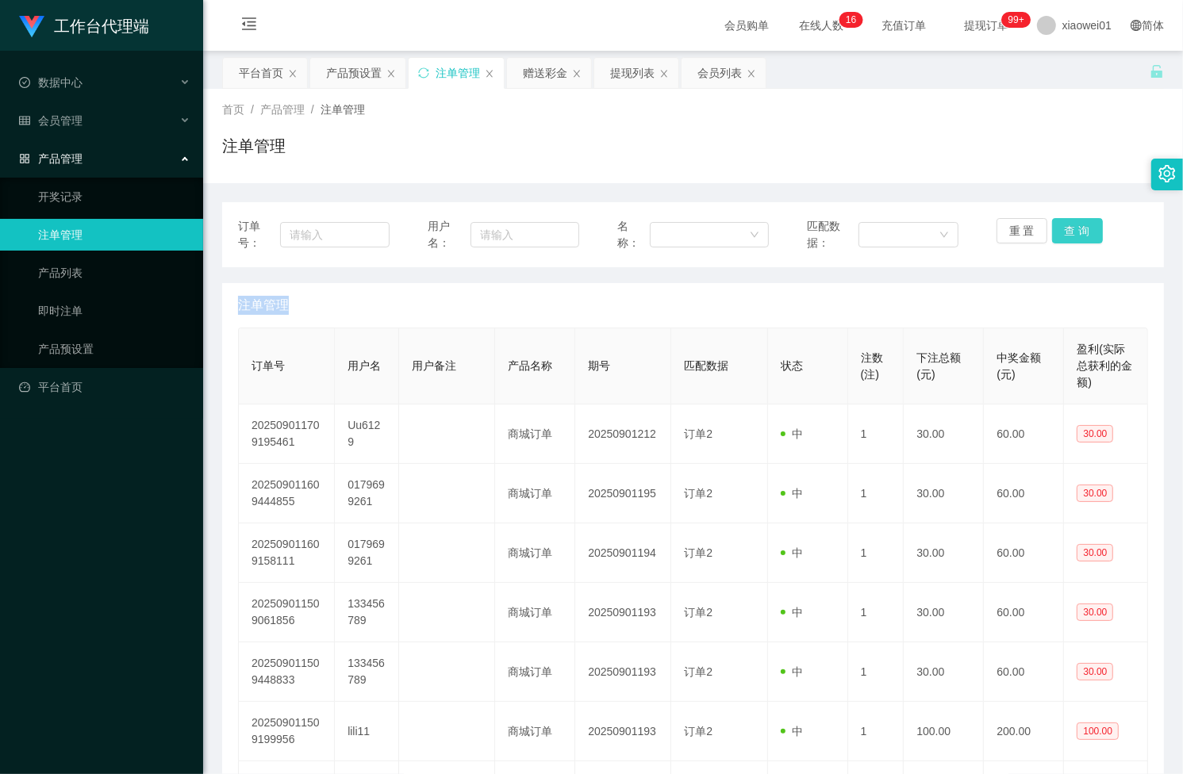
click at [1063, 227] on button "查 询" at bounding box center [1077, 230] width 51 height 25
click at [1063, 227] on div "重 置 查 询" at bounding box center [1071, 234] width 151 height 33
click at [1063, 227] on button "查 询" at bounding box center [1077, 230] width 51 height 25
